Goal: Check status: Check status

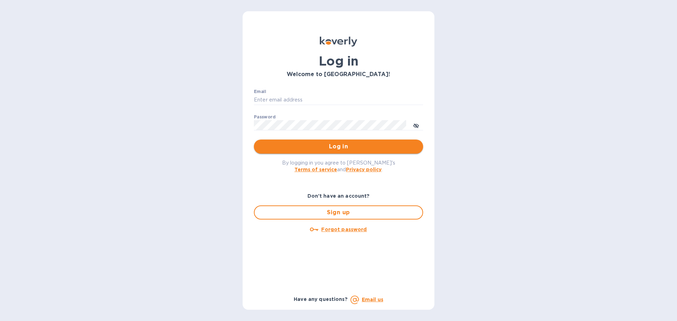
type input "[PERSON_NAME][EMAIL_ADDRESS][PERSON_NAME][DOMAIN_NAME]"
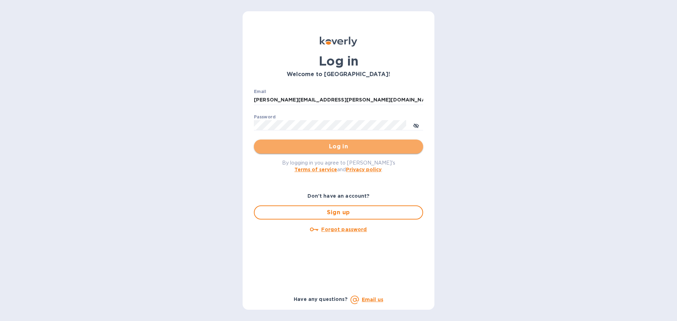
click at [384, 153] on button "Log in" at bounding box center [338, 147] width 169 height 14
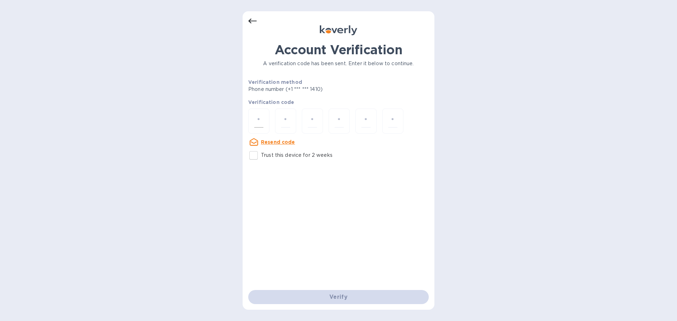
click at [268, 125] on div at bounding box center [258, 121] width 21 height 25
click at [263, 124] on input "number" at bounding box center [258, 121] width 9 height 13
type input "4"
type input "7"
type input "8"
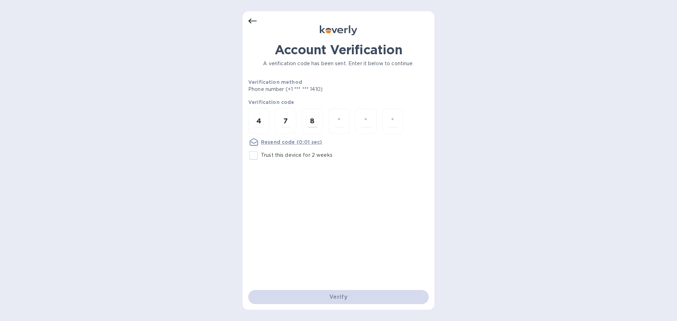
type input "0"
type input "4"
type input "7"
type input "8"
type input "0"
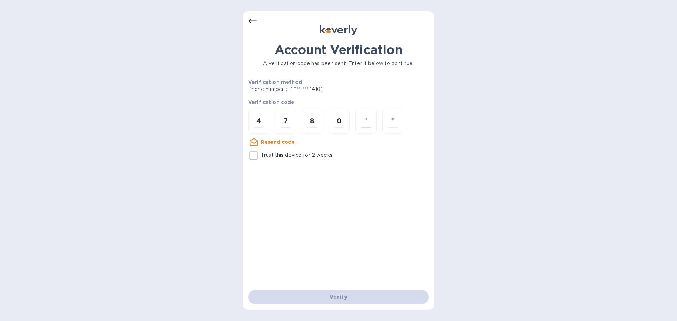
type input "3"
type input "7"
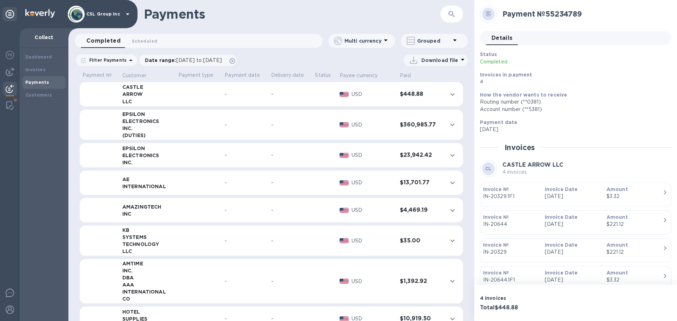
click at [38, 81] on b "Payments" at bounding box center [37, 82] width 24 height 5
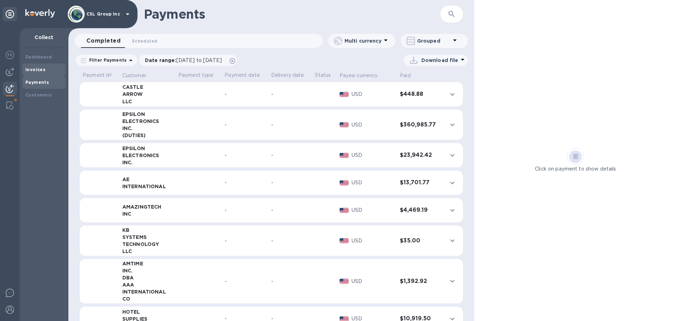
click at [38, 68] on b "Invoices" at bounding box center [35, 69] width 20 height 5
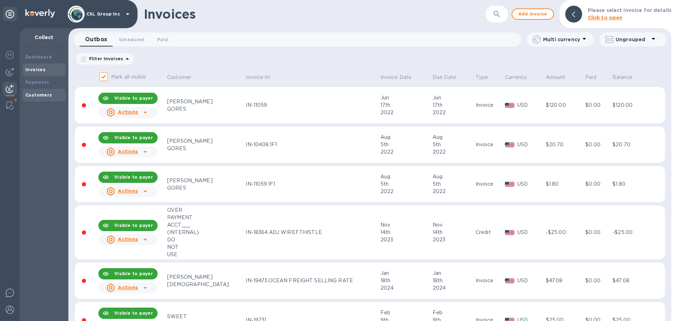
click at [46, 91] on div "Customers" at bounding box center [44, 95] width 43 height 13
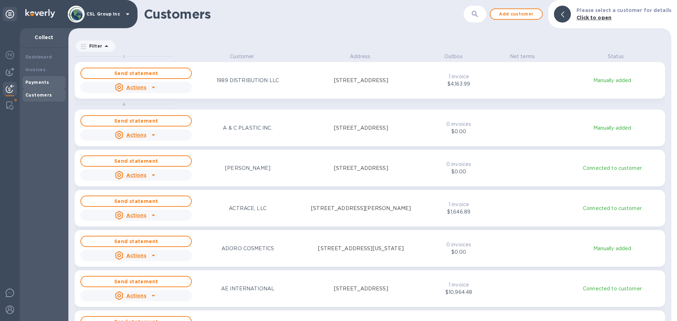
scroll to position [263, 601]
click at [43, 84] on b "Payments" at bounding box center [37, 82] width 24 height 5
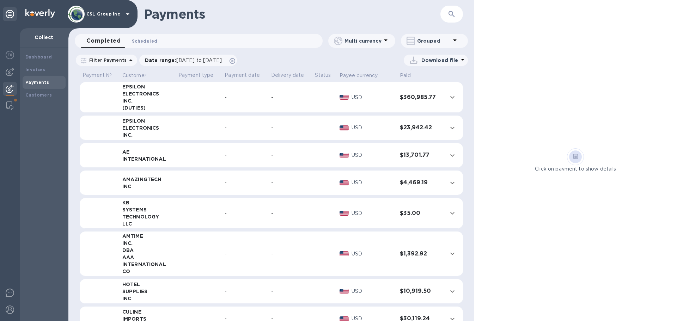
click at [145, 43] on span "Scheduled 0" at bounding box center [144, 40] width 25 height 7
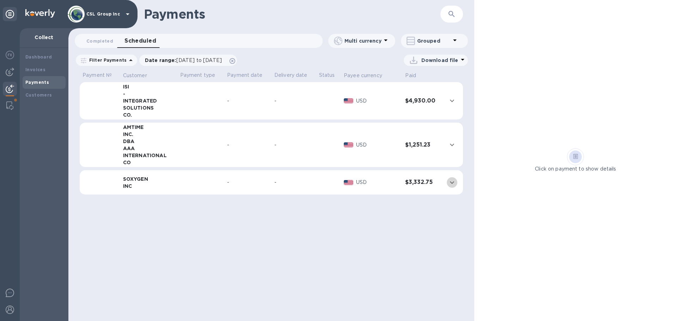
click at [455, 182] on icon "expand row" at bounding box center [452, 183] width 8 height 8
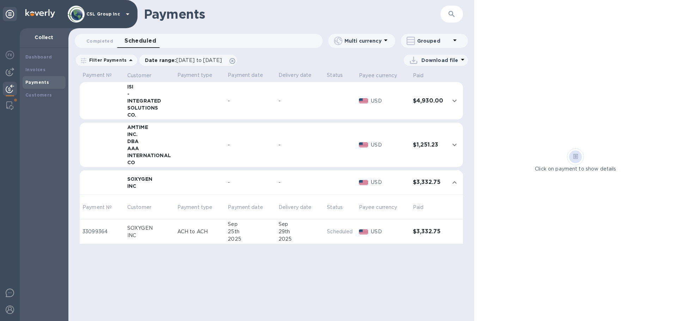
click at [357, 297] on div "Payments ​ Completed 0 Scheduled 0 Multi currency Grouped Filter Payments Date …" at bounding box center [271, 160] width 406 height 321
